Goal: Transaction & Acquisition: Purchase product/service

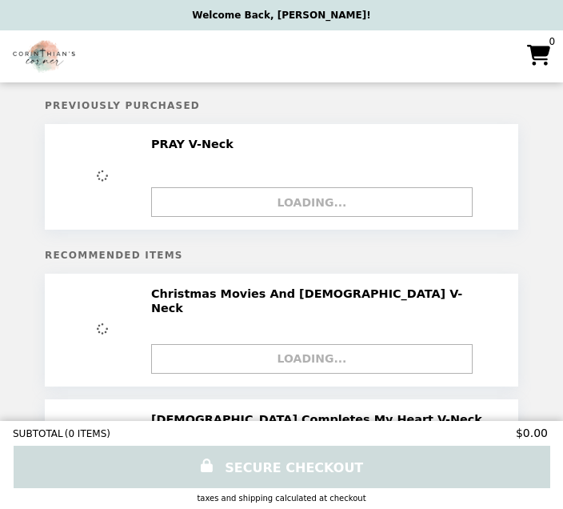
select select "*"
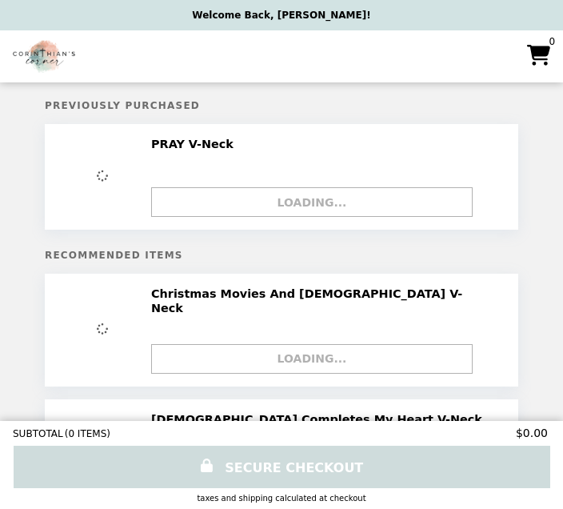
select select "*"
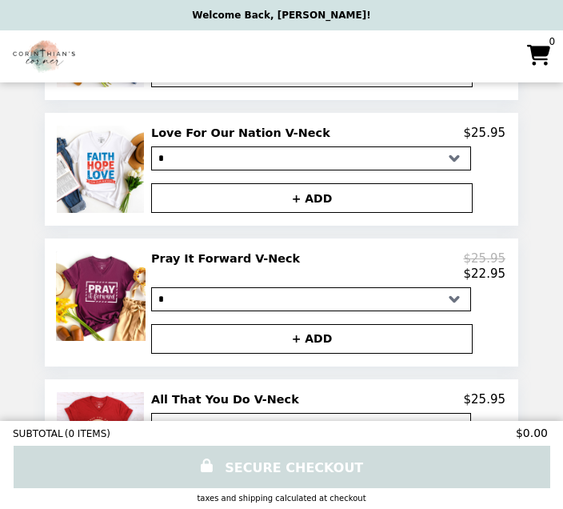
scroll to position [1141, 0]
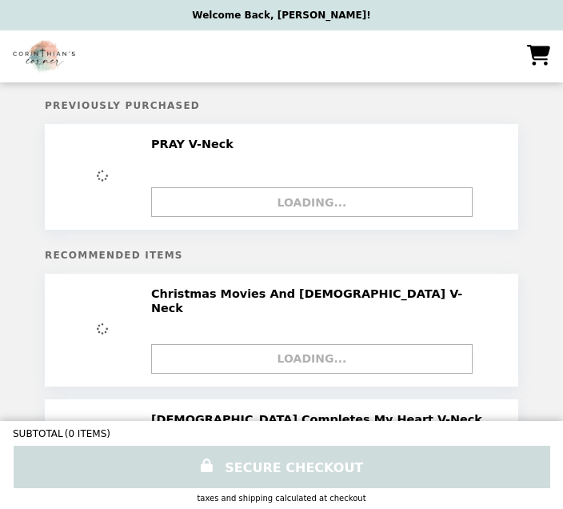
select select "*"
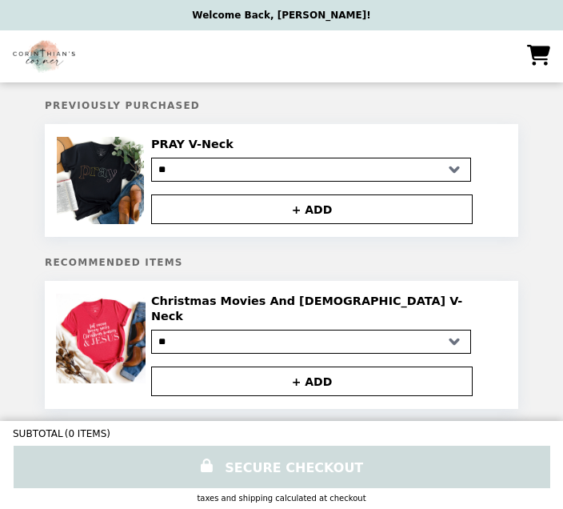
select select "*"
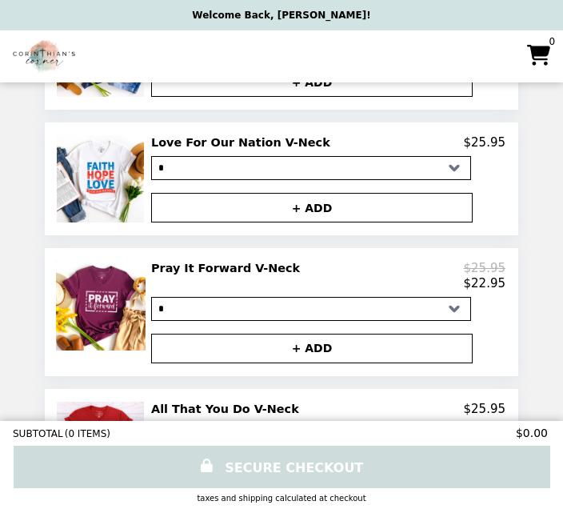
scroll to position [1079, 0]
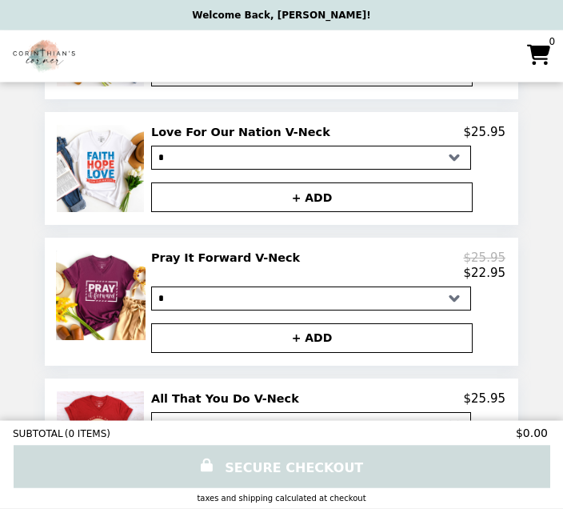
click at [368, 324] on button "+ ADD" at bounding box center [312, 339] width 322 height 30
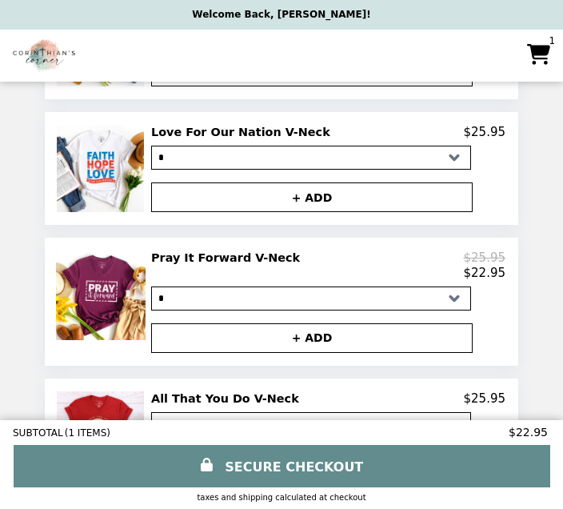
click at [360, 488] on link "SECURE CHECKOUT" at bounding box center [282, 466] width 537 height 42
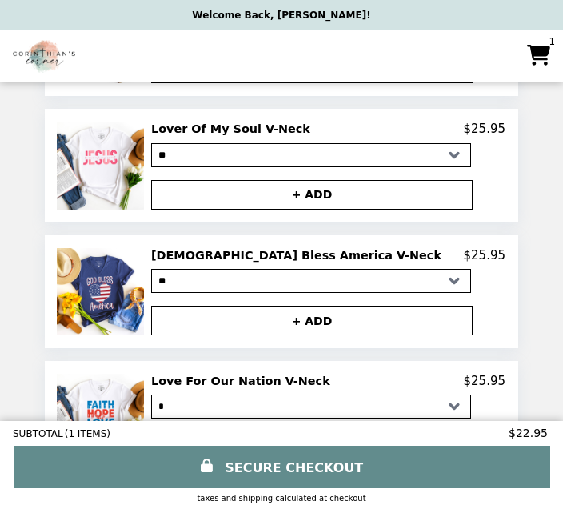
scroll to position [829, 0]
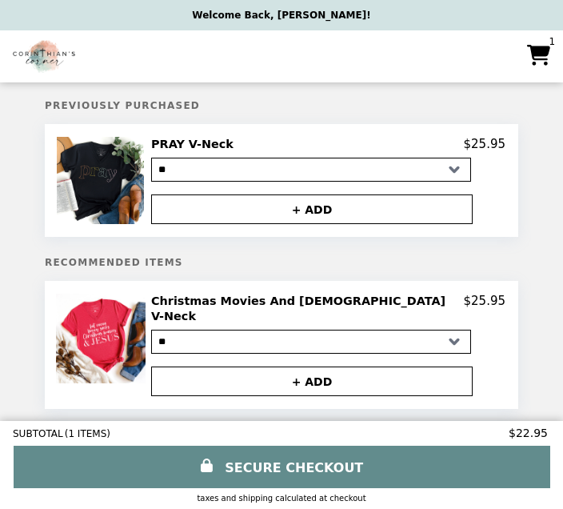
select select "*"
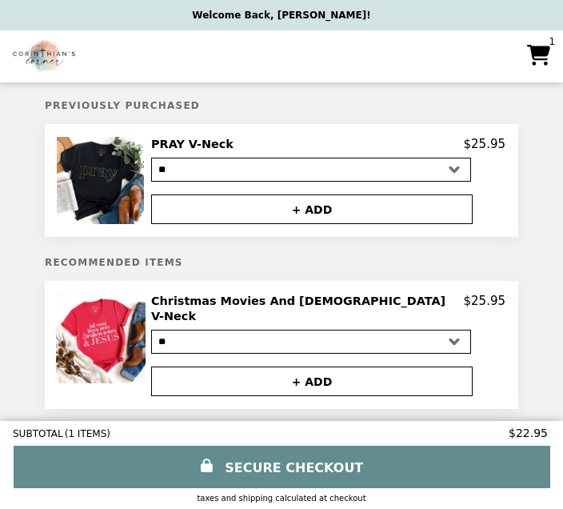
select select "*"
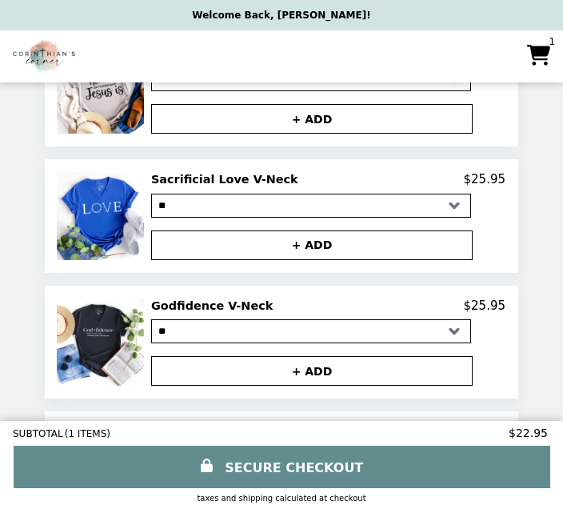
scroll to position [528, 0]
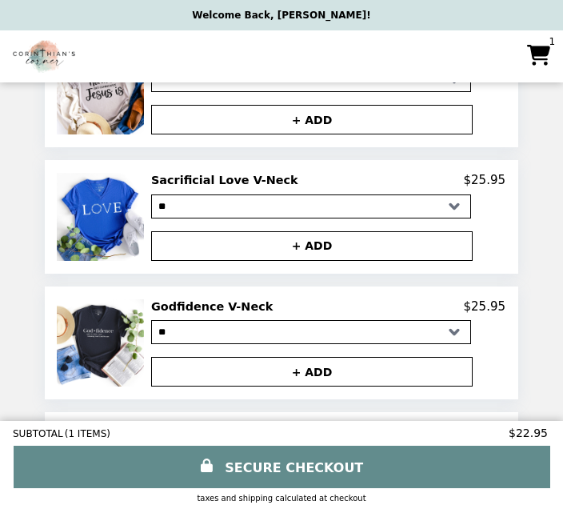
click at [85, 313] on img at bounding box center [102, 342] width 91 height 87
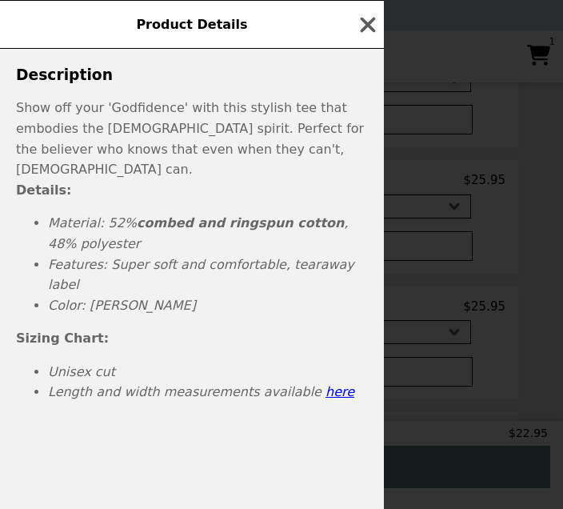
scroll to position [415, 0]
click at [80, 385] on em "Length and width measurements available here" at bounding box center [201, 392] width 306 height 15
click at [134, 382] on li "Length and width measurements available here" at bounding box center [208, 392] width 320 height 21
click at [190, 386] on p "Show off your 'Godfidence' with this stylish tee that embodies the Christian sp…" at bounding box center [192, 282] width 384 height 369
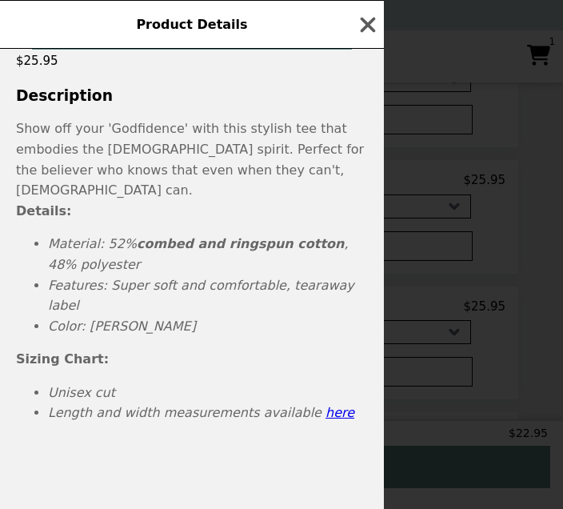
scroll to position [383, 0]
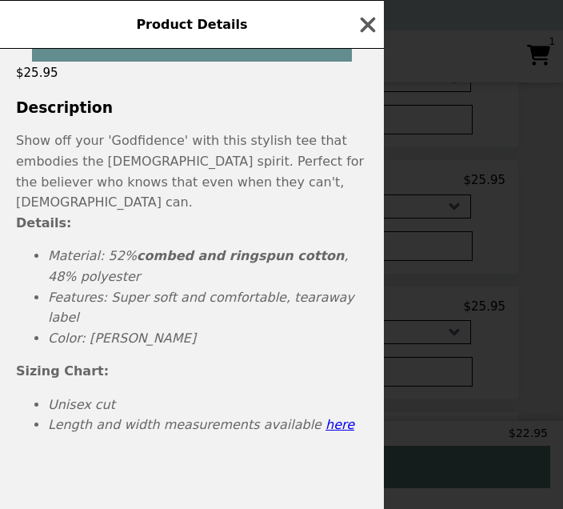
click at [229, 22] on span "Product Details" at bounding box center [191, 24] width 111 height 15
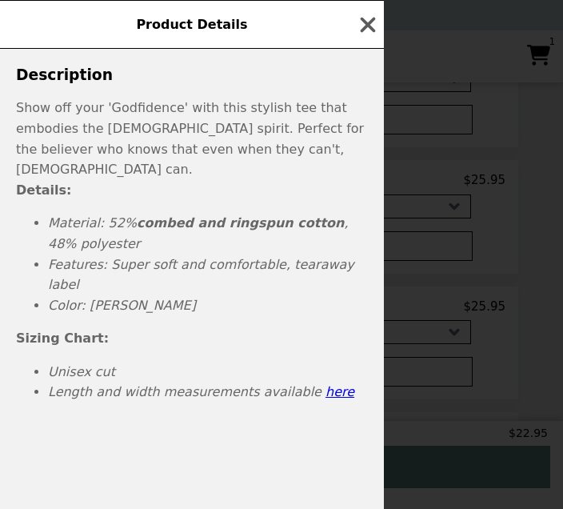
scroll to position [415, 0]
click at [265, 385] on em "Length and width measurements available here" at bounding box center [201, 392] width 306 height 15
click at [326, 385] on link "here" at bounding box center [340, 392] width 29 height 15
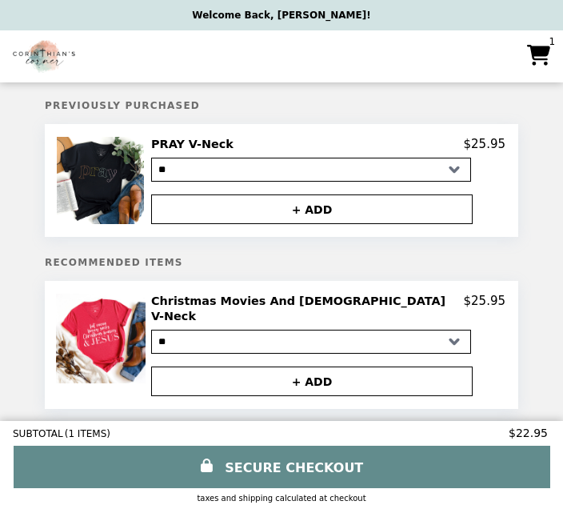
select select "*"
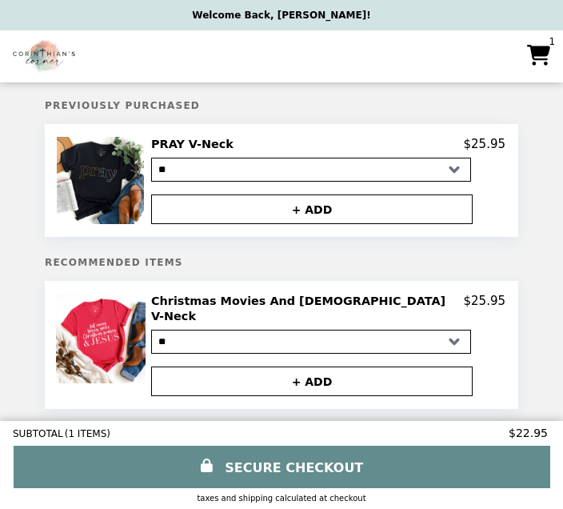
select select "*"
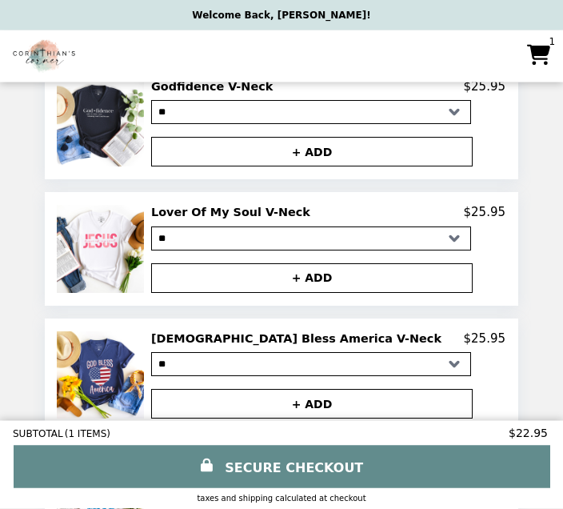
scroll to position [748, 0]
